Goal: Task Accomplishment & Management: Manage account settings

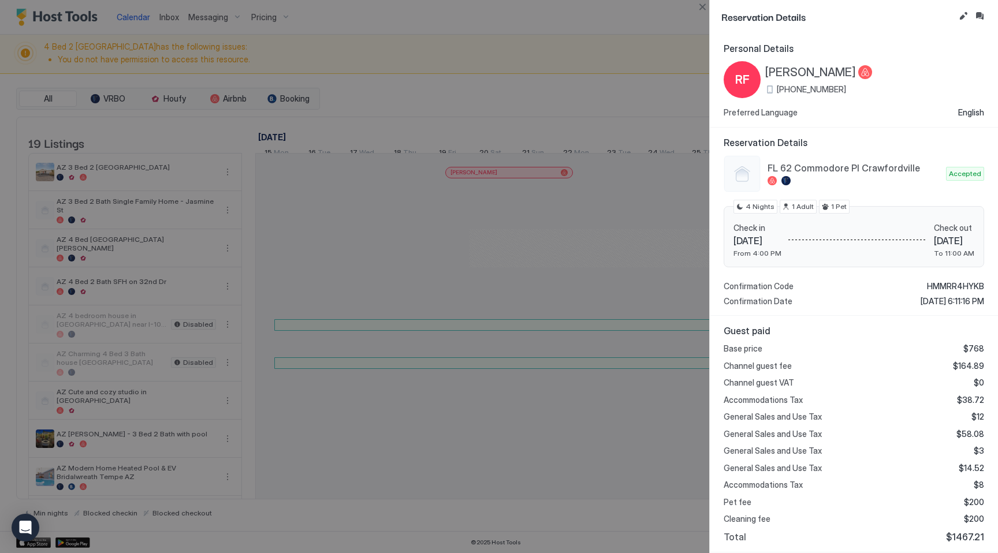
scroll to position [0, 461]
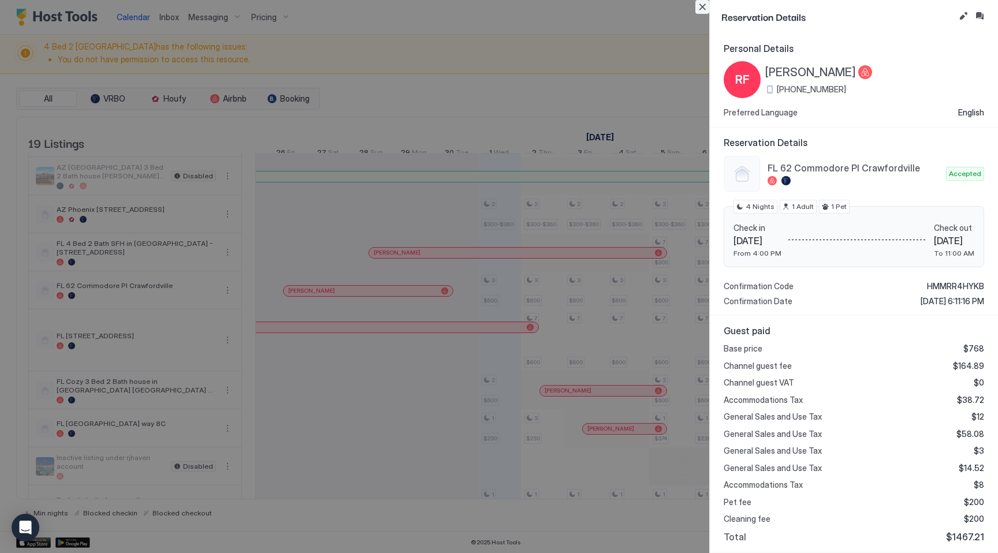
click at [705, 9] on button "Close" at bounding box center [702, 7] width 14 height 14
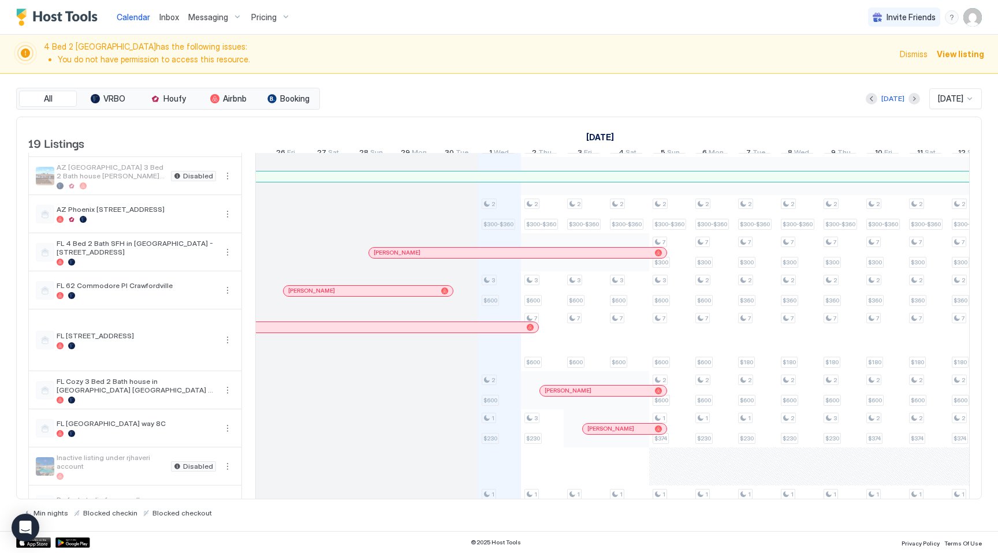
click at [265, 20] on span "Pricing" at bounding box center [263, 17] width 25 height 10
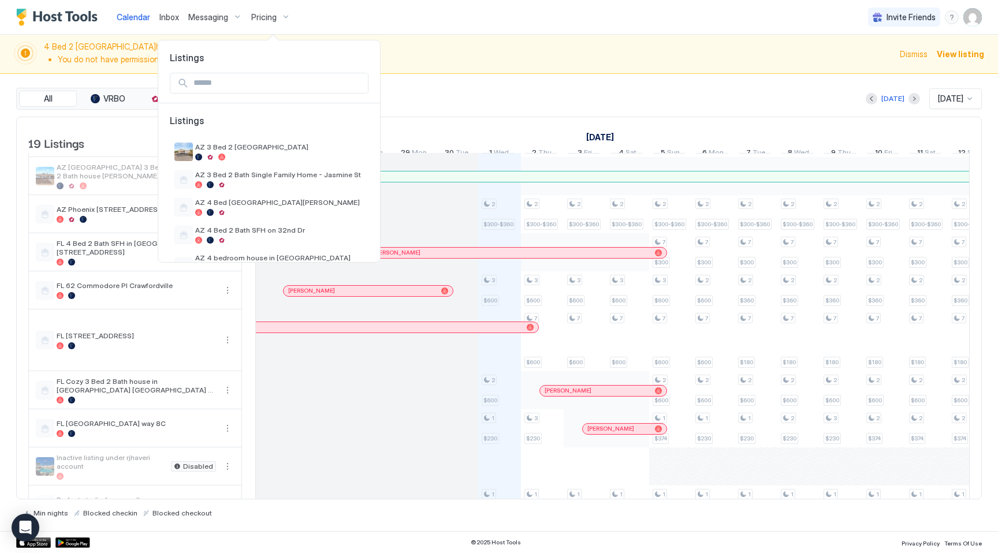
click at [231, 80] on input "Input Field" at bounding box center [278, 83] width 179 height 20
click at [568, 106] on div at bounding box center [499, 276] width 998 height 553
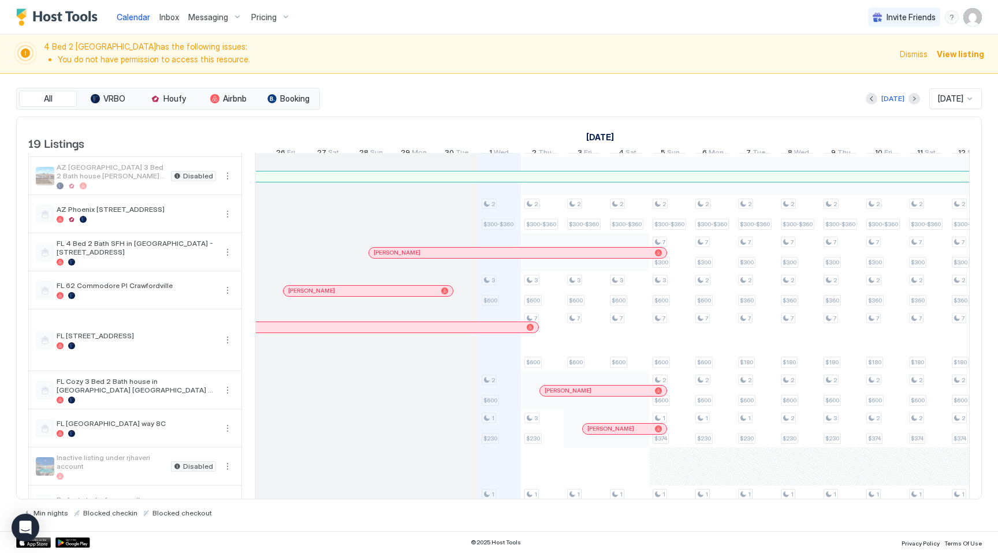
scroll to position [412, 0]
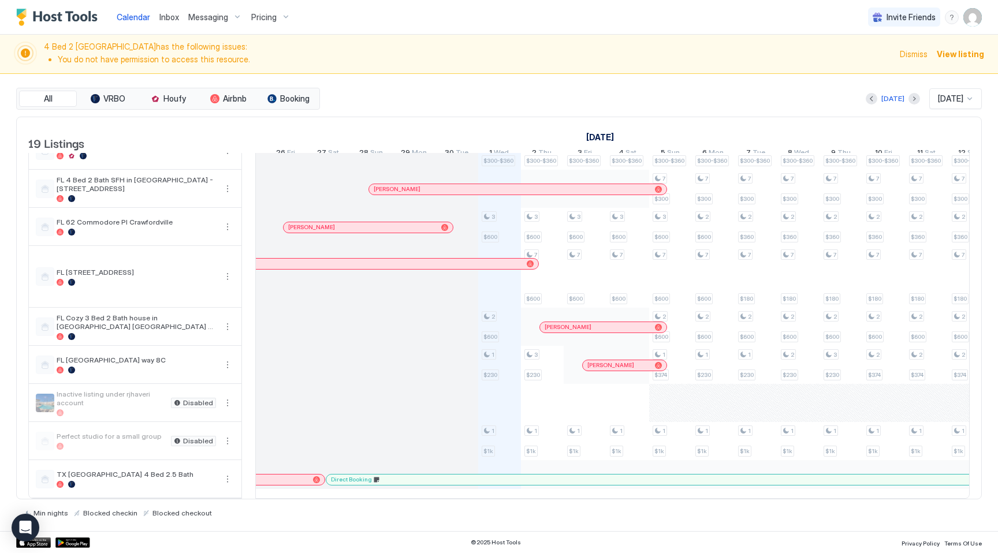
click at [529, 67] on div "4 Bed 2 [GEOGRAPHIC_DATA] has the following issues: You do not have permission …" at bounding box center [499, 54] width 998 height 39
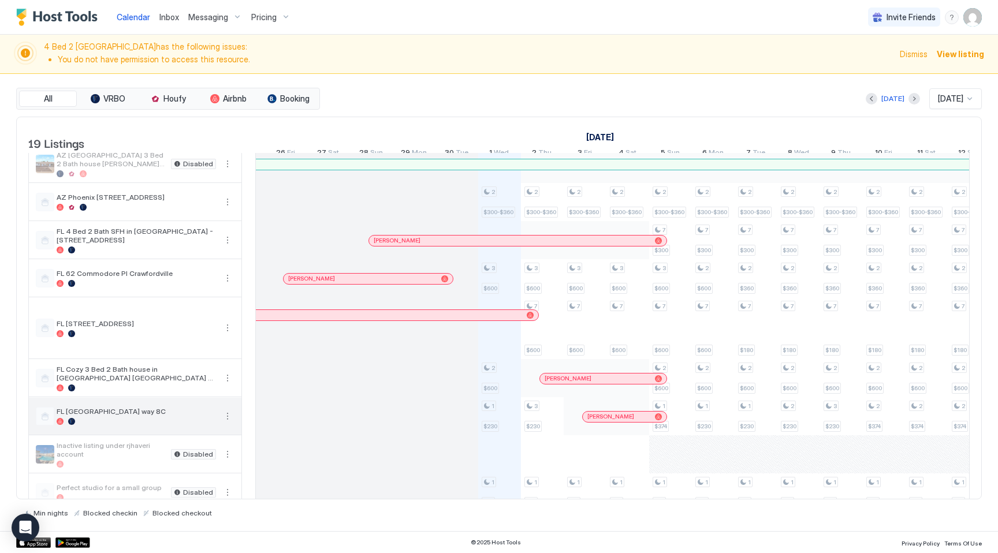
scroll to position [349, 0]
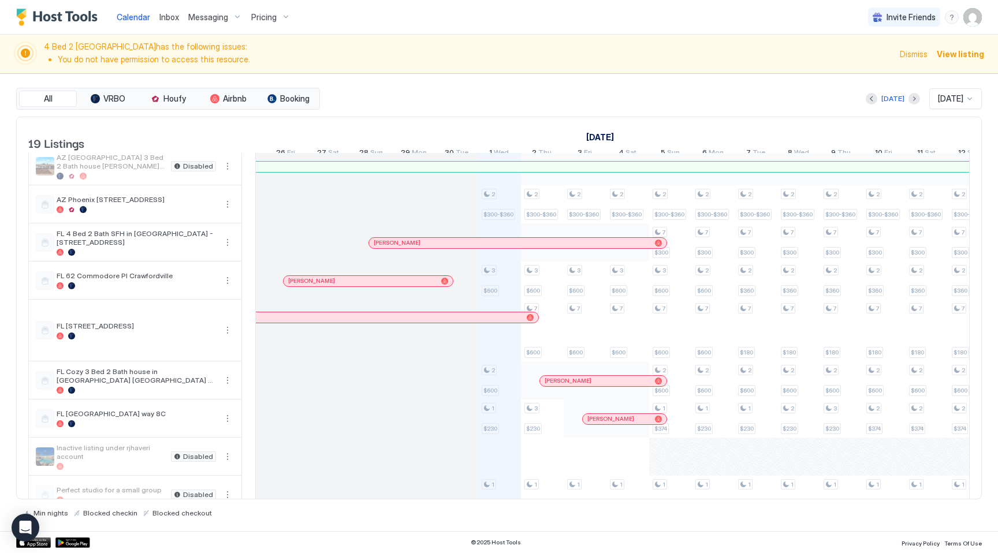
click at [280, 18] on div "Pricing" at bounding box center [271, 18] width 48 height 20
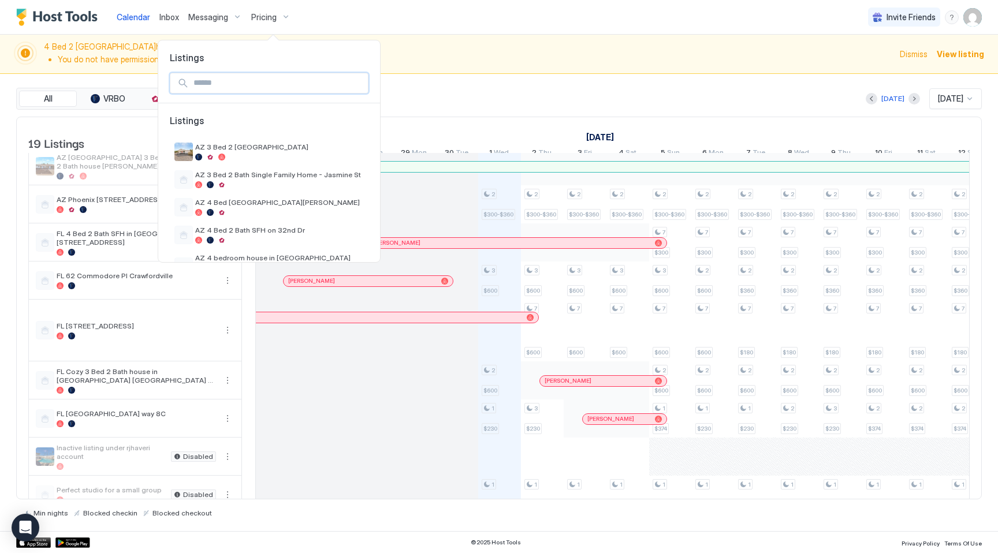
click at [244, 85] on input "Input Field" at bounding box center [278, 83] width 179 height 20
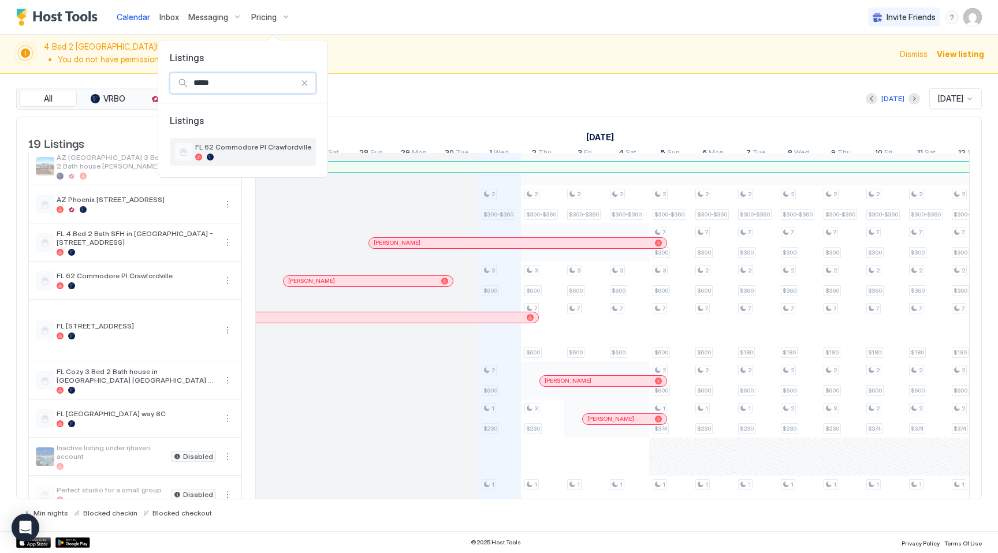
type input "*****"
click at [249, 140] on div "FL 62 Commodore Pl Crawfordville" at bounding box center [243, 152] width 146 height 28
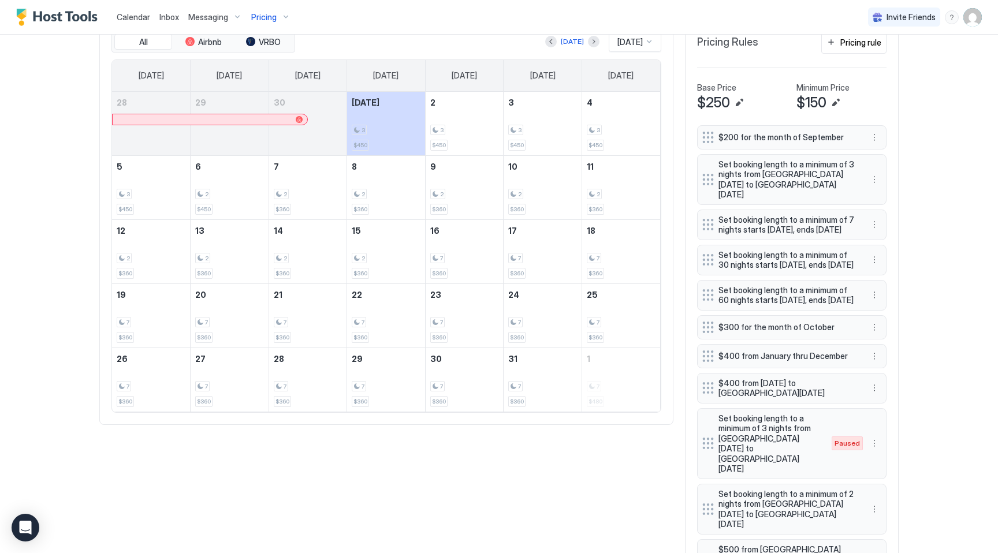
scroll to position [568, 0]
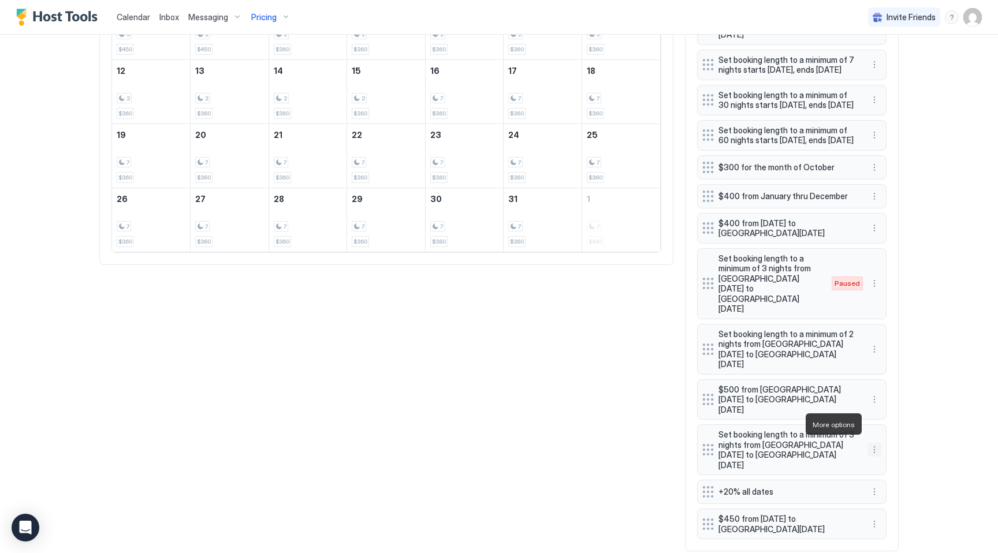
click at [874, 443] on button "More options" at bounding box center [874, 450] width 14 height 14
click at [890, 457] on span "Pause" at bounding box center [895, 458] width 21 height 9
